Goal: Task Accomplishment & Management: Manage account settings

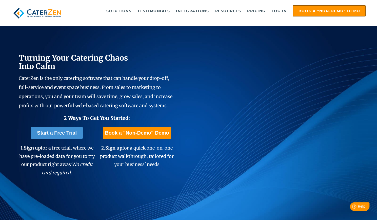
click at [279, 12] on link "Log in" at bounding box center [279, 11] width 20 height 10
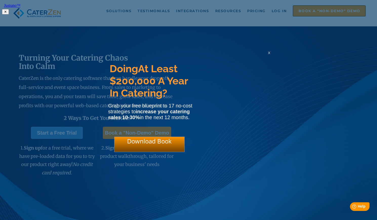
click at [270, 55] on span "x" at bounding box center [269, 52] width 2 height 5
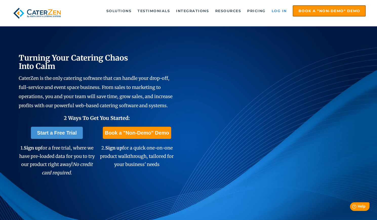
click at [281, 10] on link "Log in" at bounding box center [279, 11] width 20 height 10
click at [277, 9] on link "Log in" at bounding box center [279, 11] width 20 height 10
click at [282, 10] on link "Log in" at bounding box center [279, 11] width 20 height 10
click at [277, 12] on link "Log in" at bounding box center [279, 11] width 20 height 10
